Goal: Register for event/course

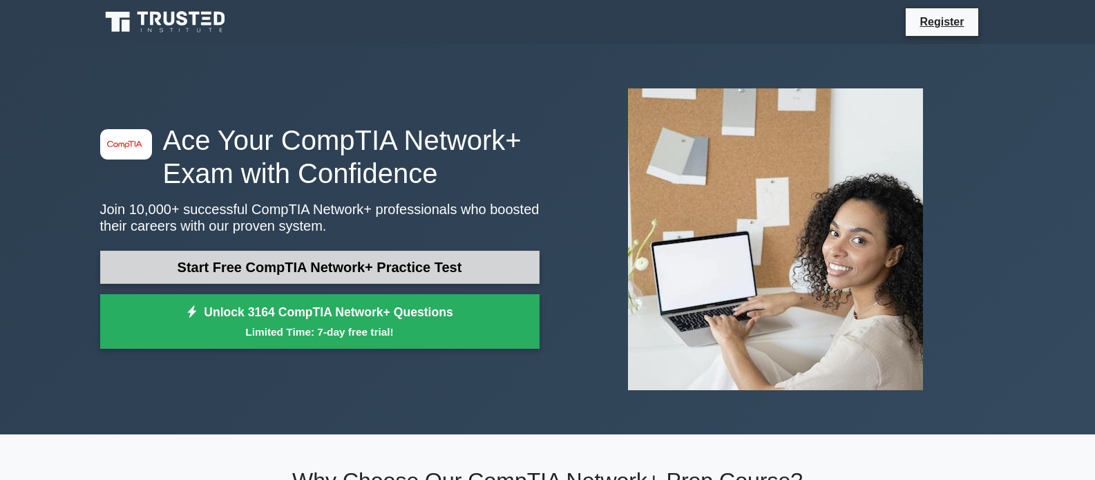
click at [379, 265] on link "Start Free CompTIA Network+ Practice Test" at bounding box center [319, 267] width 439 height 33
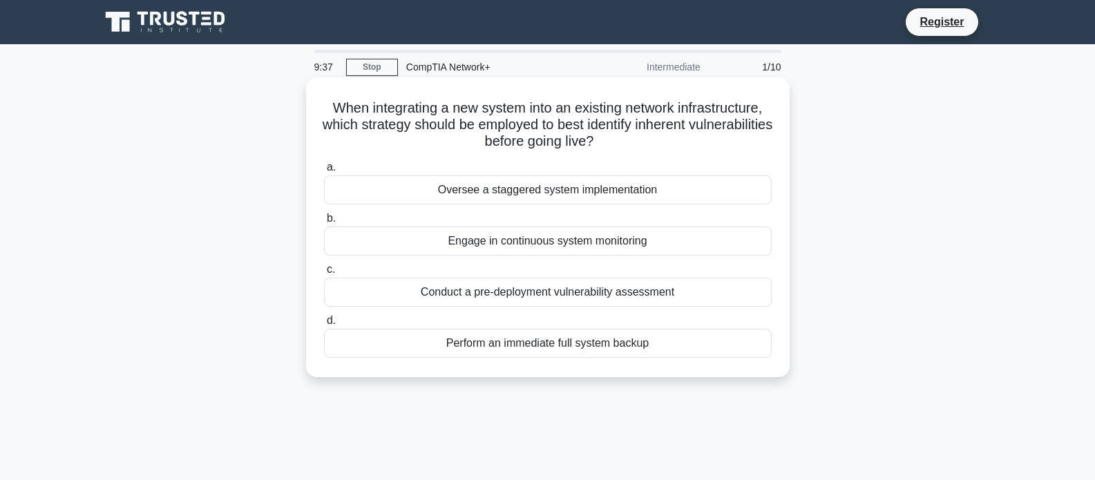
click at [579, 349] on div "Perform an immediate full system backup" at bounding box center [547, 343] width 447 height 29
click at [324, 325] on input "d. Perform an immediate full system backup" at bounding box center [324, 320] width 0 height 9
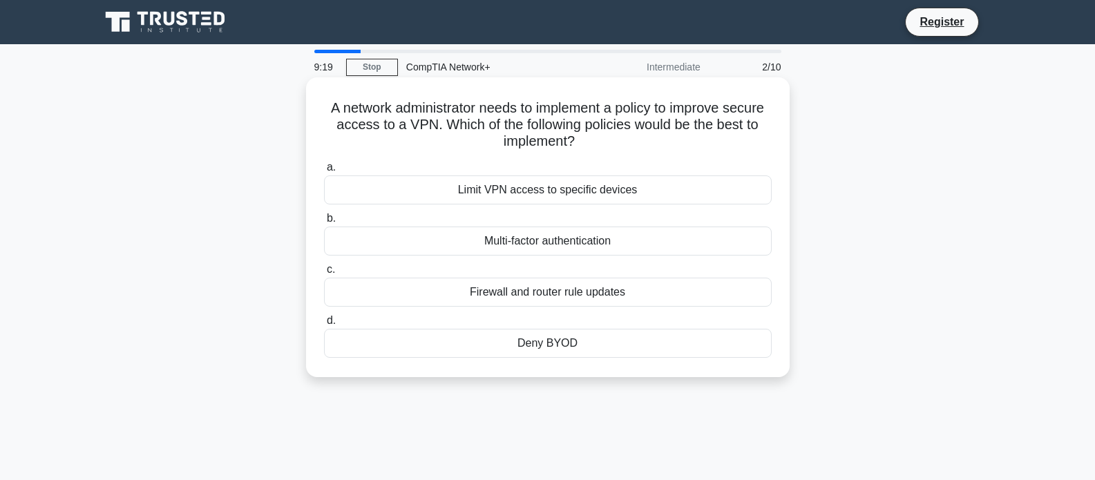
click at [606, 243] on div "Multi-factor authentication" at bounding box center [547, 241] width 447 height 29
click at [324, 223] on input "b. Multi-factor authentication" at bounding box center [324, 218] width 0 height 9
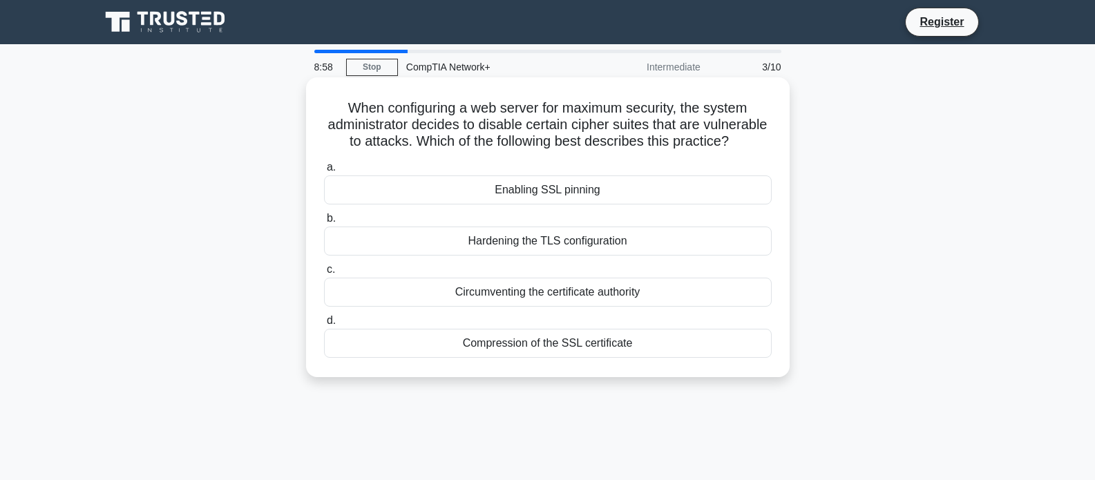
click at [618, 350] on div "Compression of the SSL certificate" at bounding box center [547, 343] width 447 height 29
click at [324, 325] on input "d. Compression of the SSL certificate" at bounding box center [324, 320] width 0 height 9
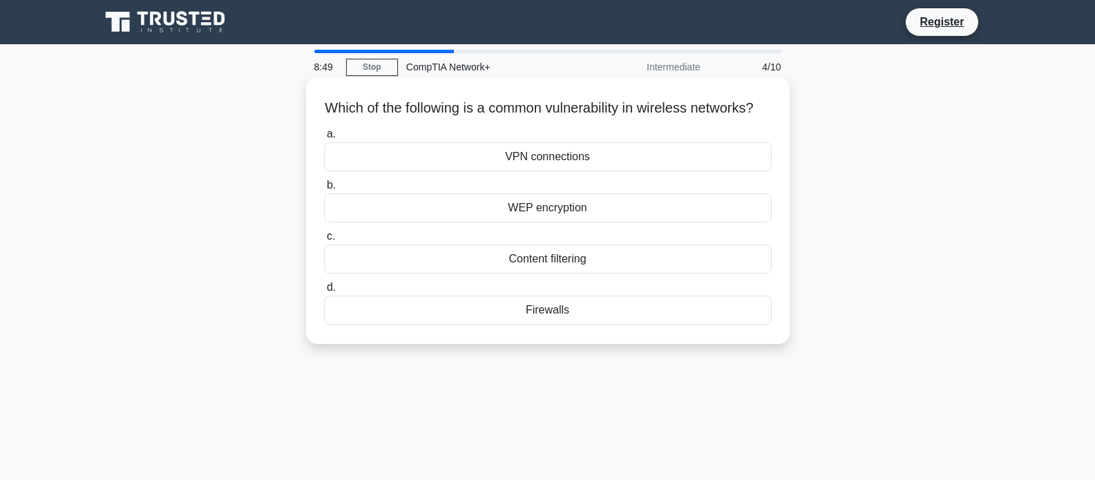
click at [550, 325] on div "Firewalls" at bounding box center [547, 310] width 447 height 29
click at [324, 292] on input "d. Firewalls" at bounding box center [324, 287] width 0 height 9
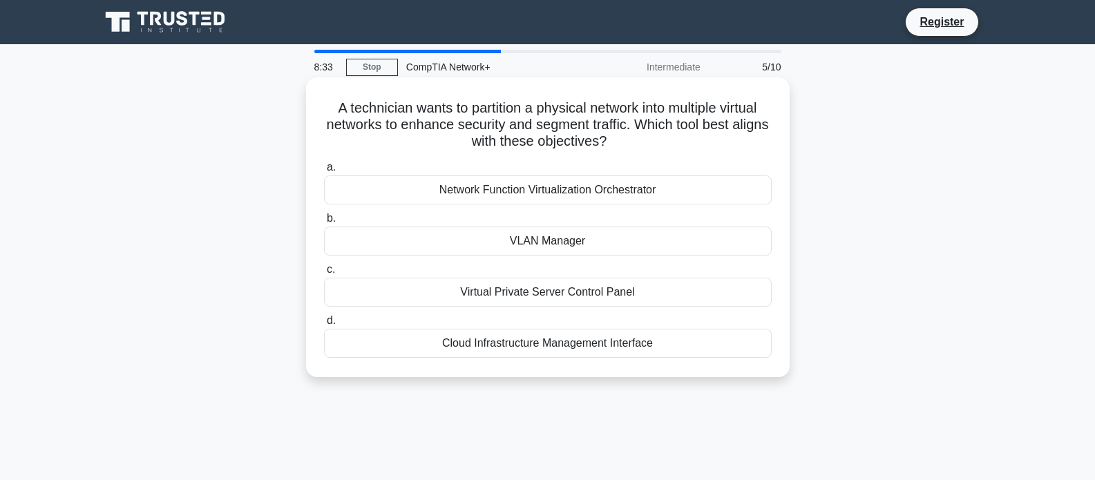
click at [631, 294] on div "Virtual Private Server Control Panel" at bounding box center [547, 292] width 447 height 29
click at [324, 274] on input "c. Virtual Private Server Control Panel" at bounding box center [324, 269] width 0 height 9
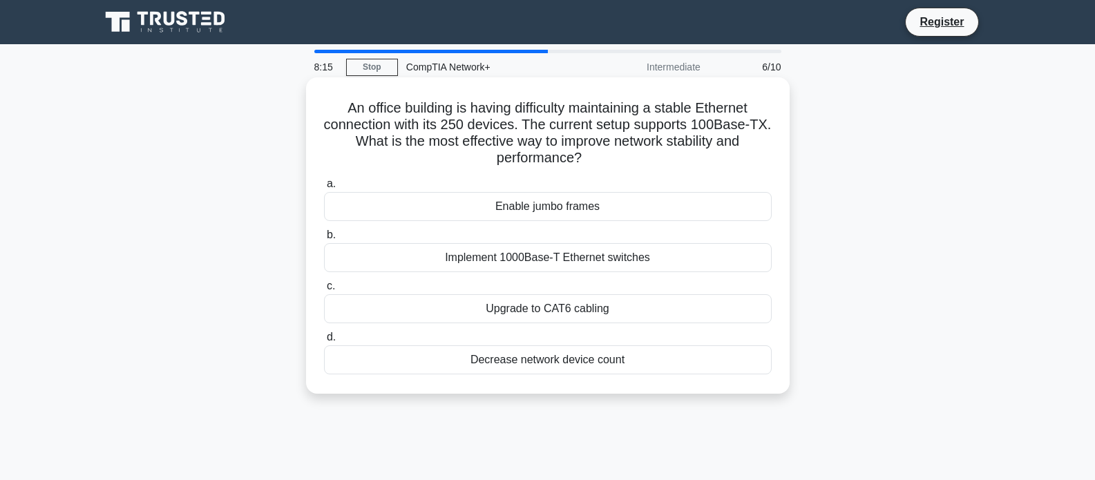
click at [608, 311] on div "Upgrade to CAT6 cabling" at bounding box center [547, 308] width 447 height 29
click at [324, 291] on input "c. Upgrade to CAT6 cabling" at bounding box center [324, 286] width 0 height 9
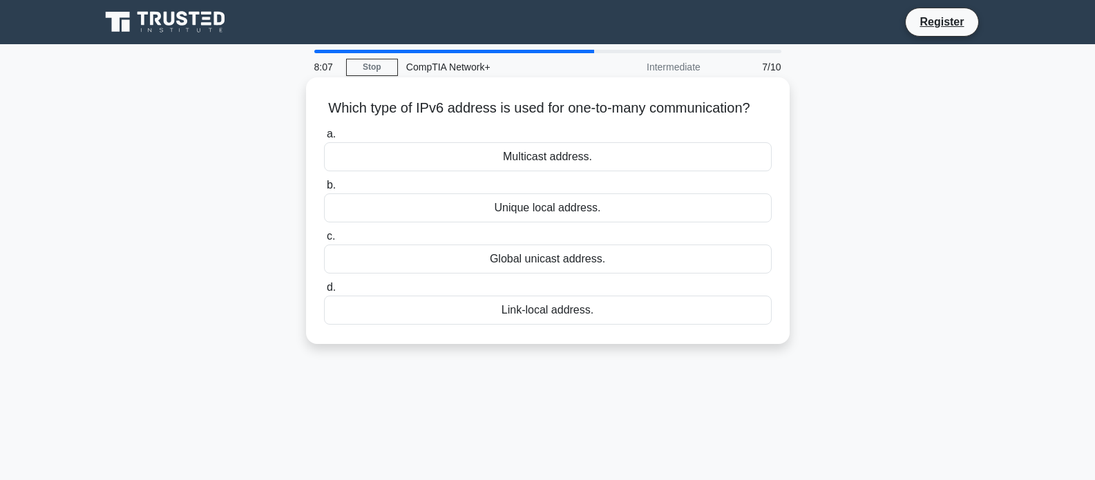
click at [602, 164] on div "Multicast address." at bounding box center [547, 156] width 447 height 29
click at [324, 139] on input "a. Multicast address." at bounding box center [324, 134] width 0 height 9
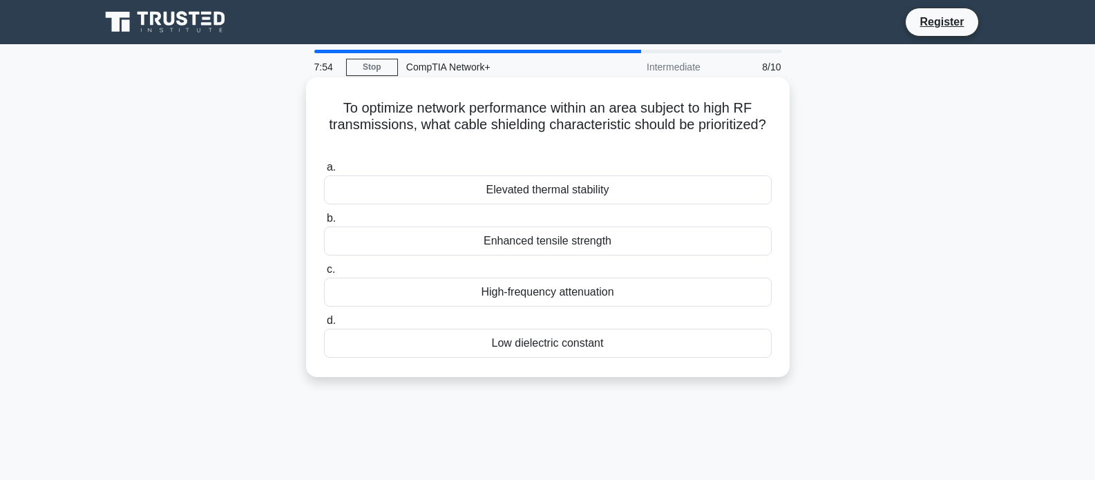
click at [604, 289] on div "High-frequency attenuation" at bounding box center [547, 292] width 447 height 29
click at [324, 274] on input "c. High-frequency attenuation" at bounding box center [324, 269] width 0 height 9
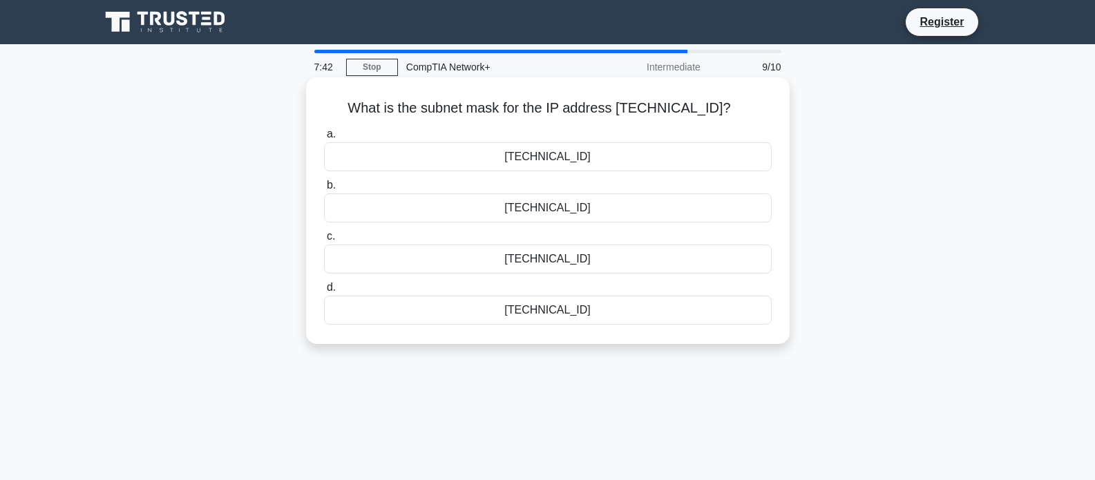
click at [604, 207] on div "255.255.252.0" at bounding box center [547, 207] width 447 height 29
click at [324, 190] on input "b. 255.255.252.0" at bounding box center [324, 185] width 0 height 9
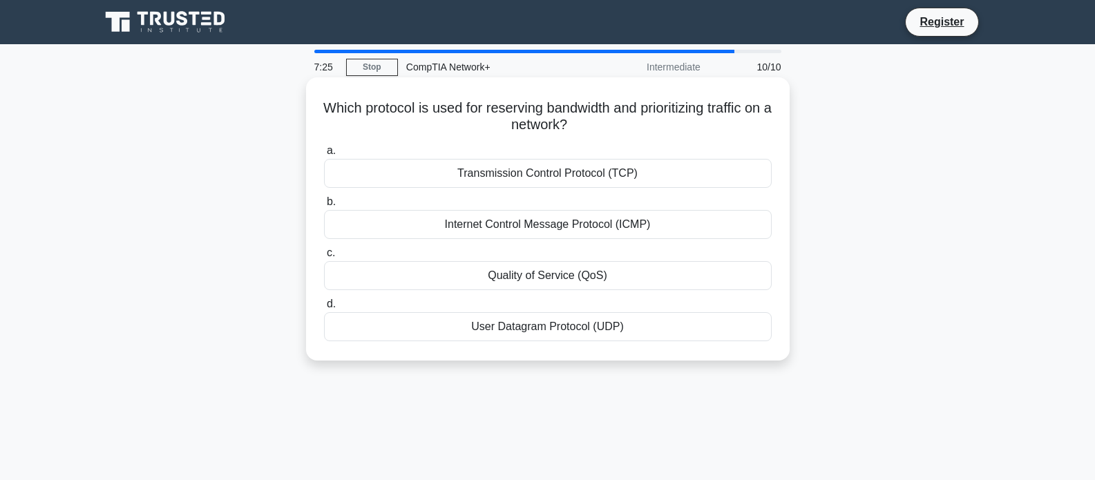
click at [624, 172] on div "Transmission Control Protocol (TCP)" at bounding box center [547, 173] width 447 height 29
click at [324, 155] on input "a. Transmission Control Protocol (TCP)" at bounding box center [324, 150] width 0 height 9
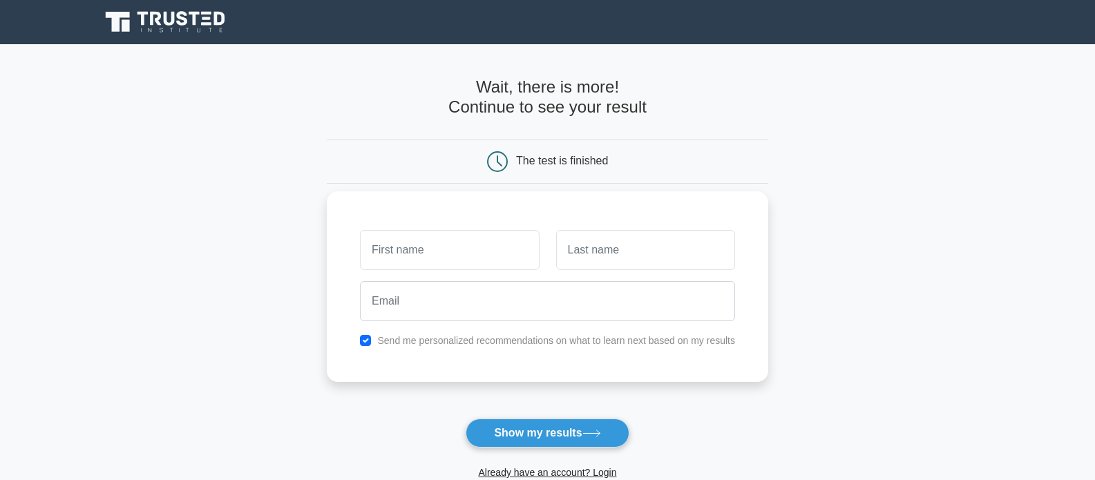
click at [457, 262] on input "text" at bounding box center [449, 250] width 179 height 40
type input "CHARLAINE"
click at [648, 254] on input "text" at bounding box center [645, 250] width 179 height 40
type input "VD WESTHUIZEN"
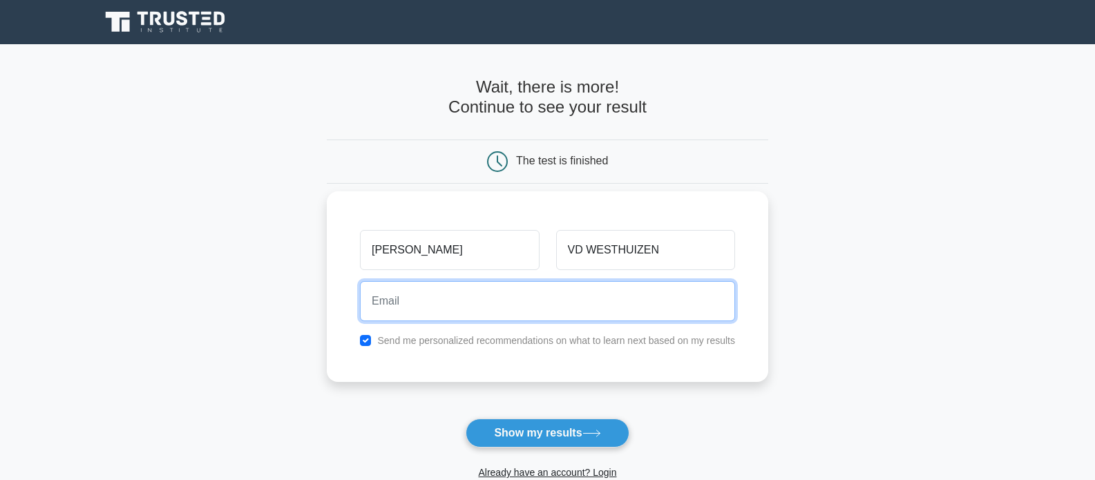
click at [589, 302] on input "email" at bounding box center [547, 301] width 375 height 40
type input "[EMAIL_ADDRESS][DOMAIN_NAME]"
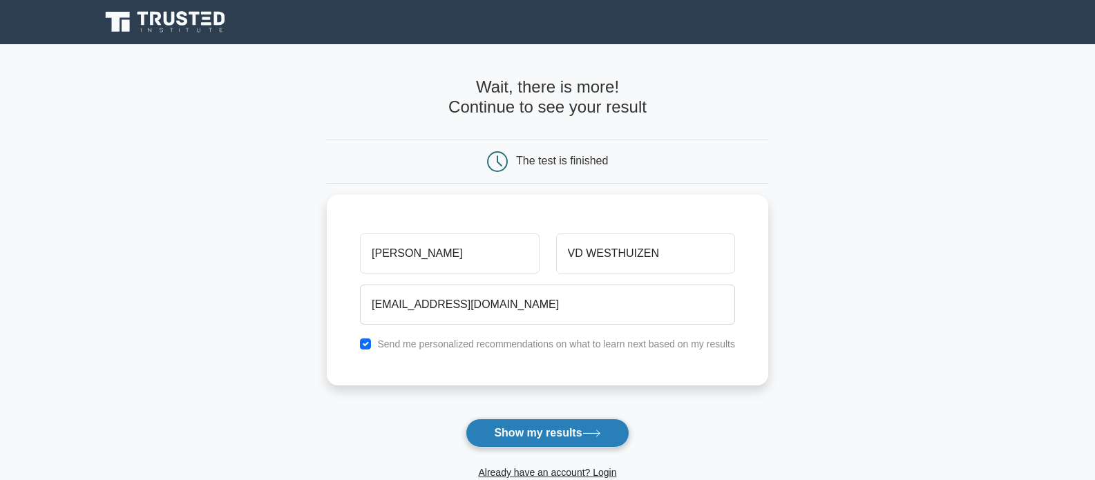
click at [566, 441] on button "Show my results" at bounding box center [546, 432] width 163 height 29
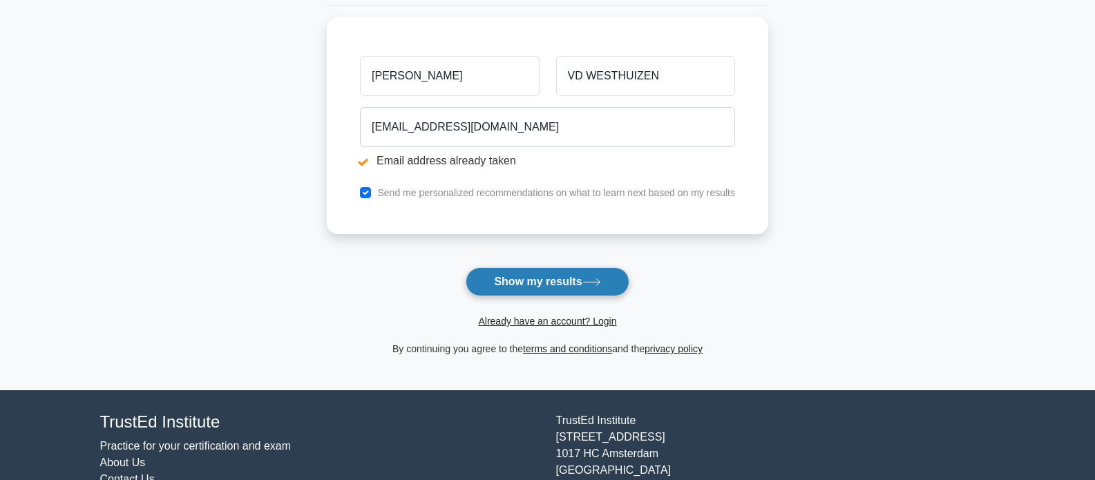
scroll to position [229, 0]
click at [584, 289] on button "Show my results" at bounding box center [546, 281] width 163 height 29
